Goal: Information Seeking & Learning: Find specific fact

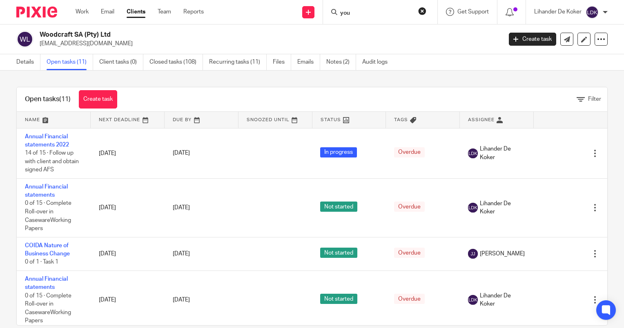
scroll to position [122, 0]
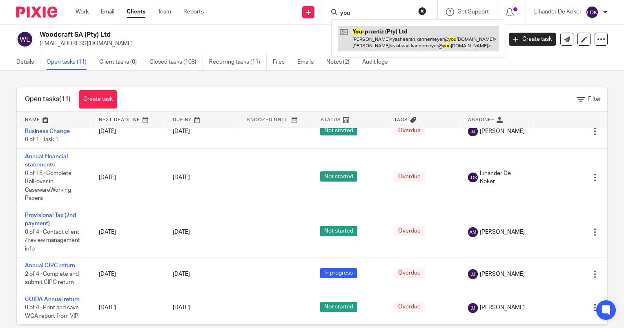
type input "you"
click at [380, 29] on link at bounding box center [417, 38] width 161 height 25
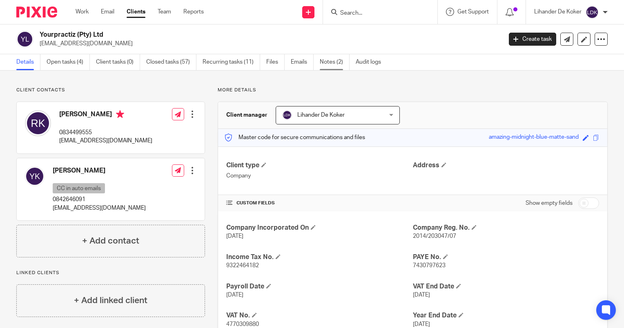
click at [328, 61] on link "Notes (2)" at bounding box center [335, 62] width 30 height 16
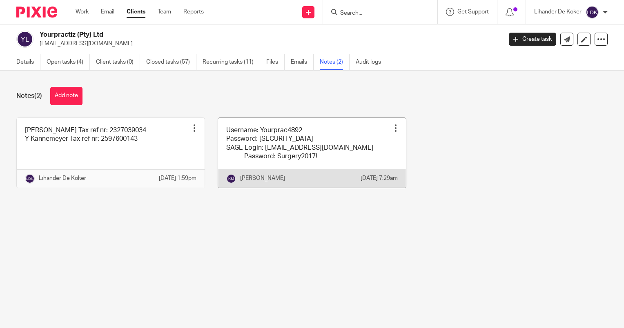
click at [297, 153] on link at bounding box center [312, 153] width 188 height 70
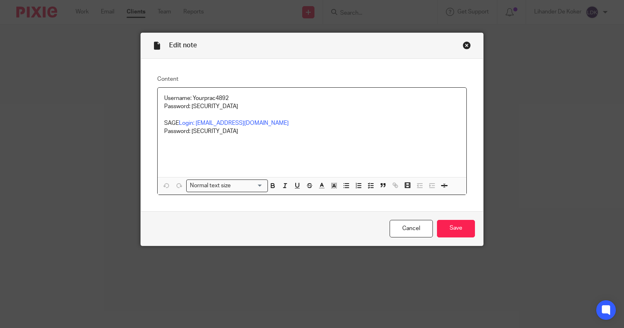
click at [220, 95] on p "Username: Yourprac4892 Password: [SECURITY_DATA]" at bounding box center [311, 102] width 295 height 17
click at [220, 93] on div "Username: Yourprac4892 Password: [SECURITY_DATA] SAGE Login: [EMAIL_ADDRESS][DO…" at bounding box center [312, 132] width 309 height 89
copy p "Yourprac4892"
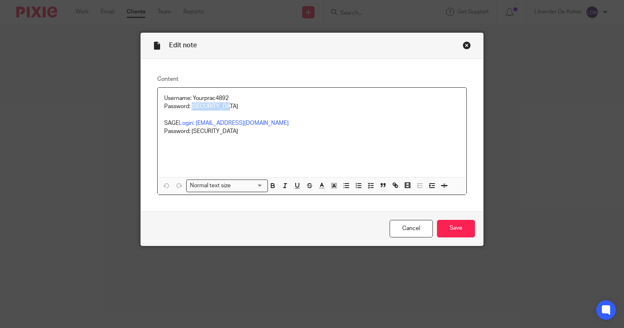
drag, startPoint x: 226, startPoint y: 106, endPoint x: 188, endPoint y: 105, distance: 38.4
click at [188, 105] on p "Username: Yourprac4892 Password: Surgery2023!" at bounding box center [311, 102] width 295 height 17
copy p "Surgery2023!"
